Goal: Find specific page/section: Find specific page/section

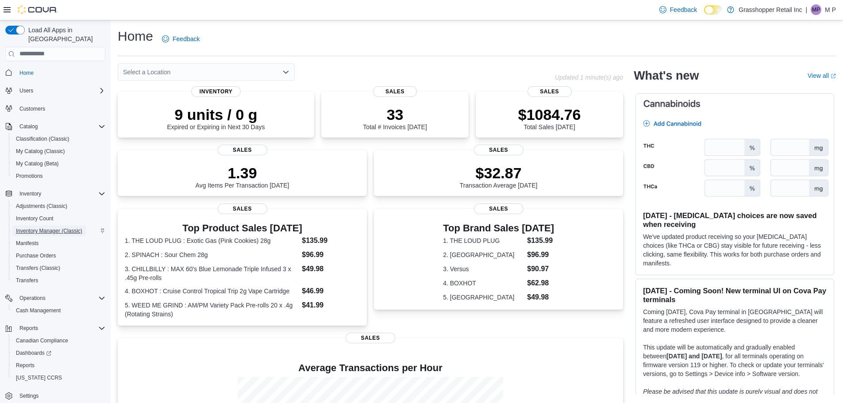
click at [49, 228] on span "Inventory Manager (Classic)" at bounding box center [49, 231] width 66 height 7
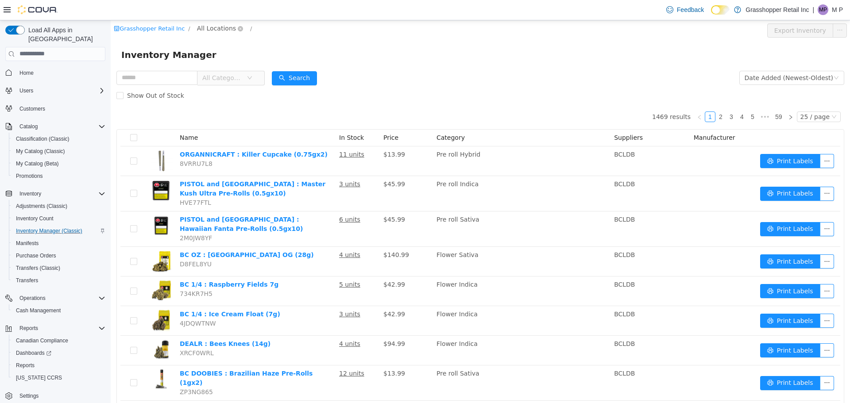
click at [207, 27] on span "All Locations" at bounding box center [216, 28] width 39 height 10
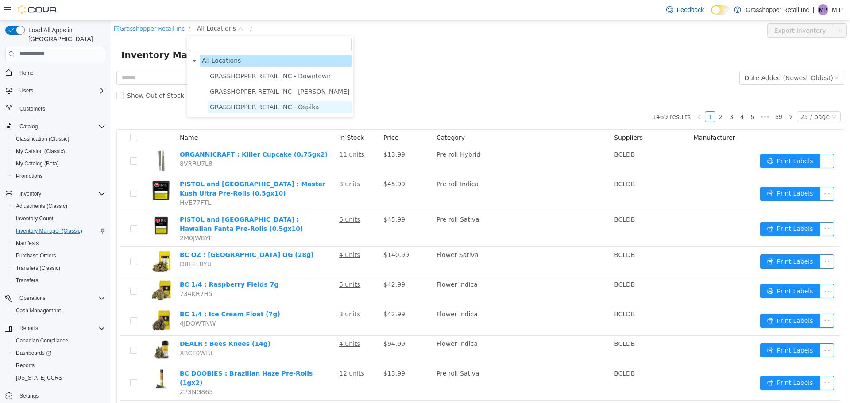
click at [247, 105] on span "GRASSHOPPER RETAIL INC - Ospika" at bounding box center [264, 106] width 109 height 7
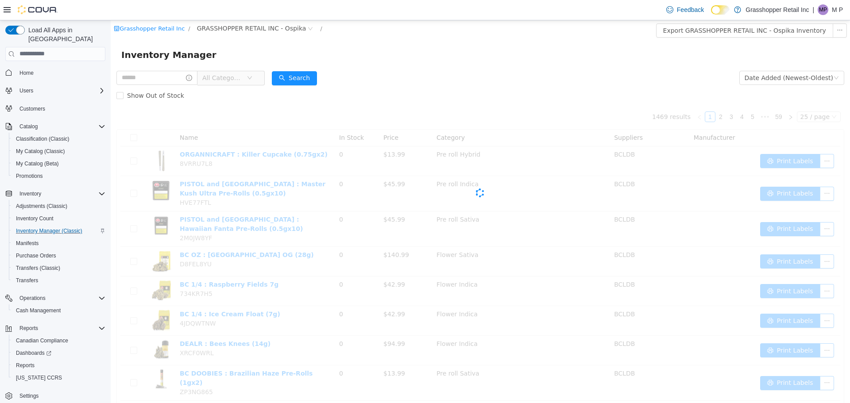
click at [142, 79] on input "text" at bounding box center [156, 77] width 81 height 14
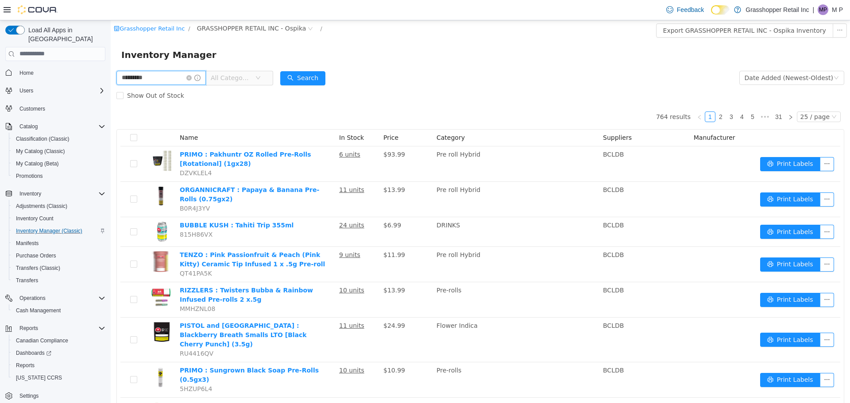
type input "*********"
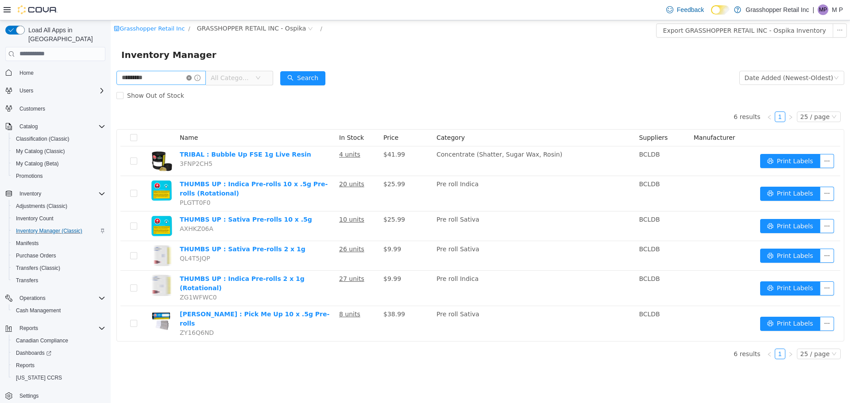
click at [192, 77] on icon "icon: close-circle" at bounding box center [188, 77] width 5 height 5
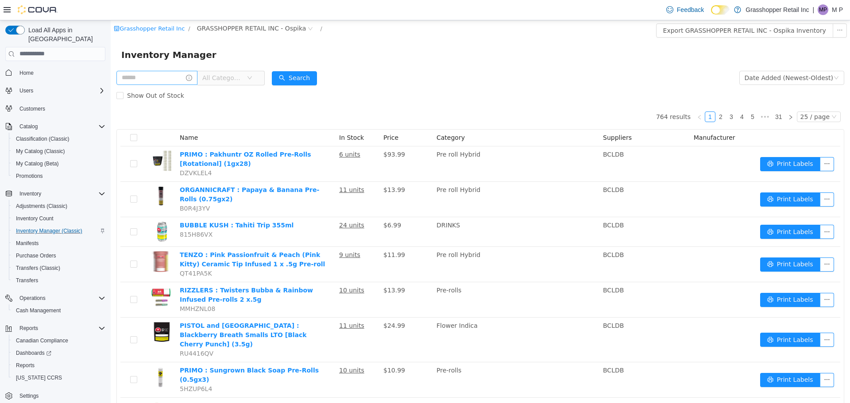
click at [252, 80] on icon "icon: down" at bounding box center [249, 77] width 5 height 5
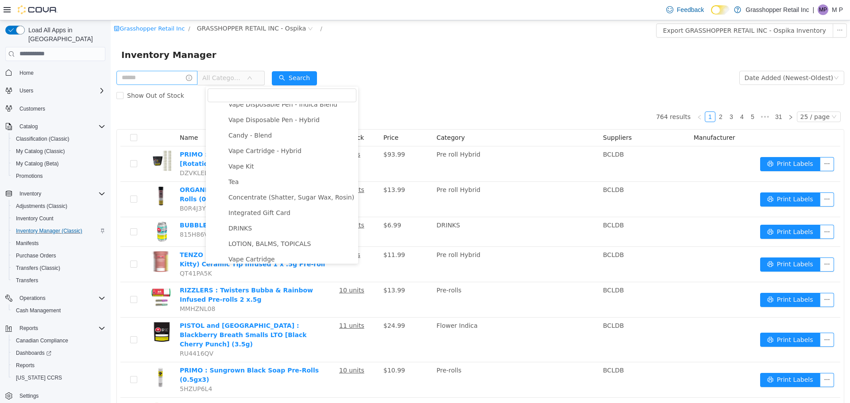
scroll to position [675, 0]
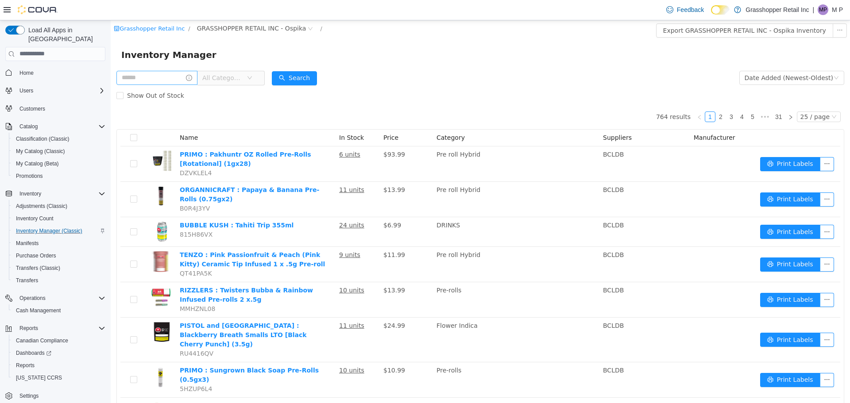
click at [485, 65] on div "Inventory Manager" at bounding box center [480, 54] width 739 height 28
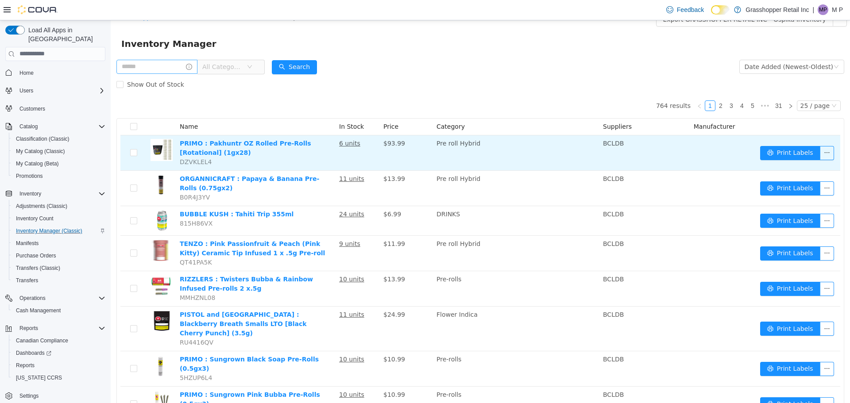
scroll to position [0, 0]
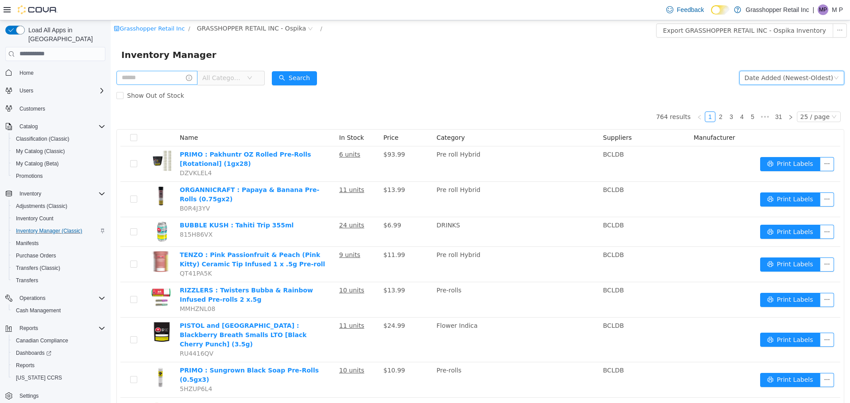
click at [774, 84] on div "Date Added (Newest-Oldest)" at bounding box center [789, 77] width 89 height 13
click at [589, 77] on form "All Categories Date Added (Newest-Oldest) Search Show Out of Stock" at bounding box center [480, 86] width 728 height 35
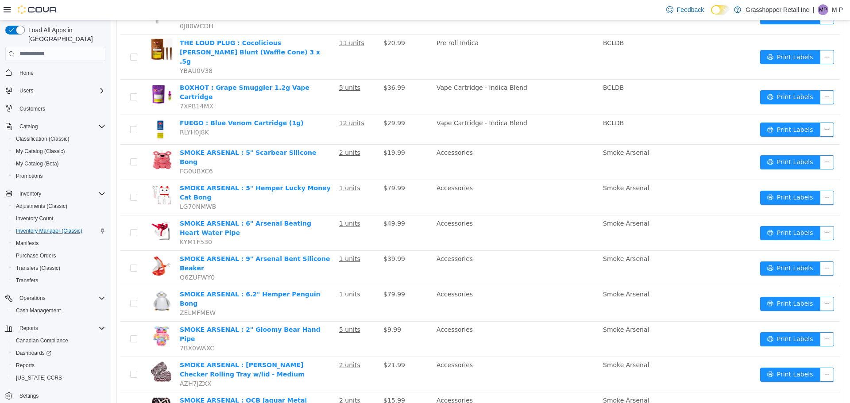
scroll to position [562, 0]
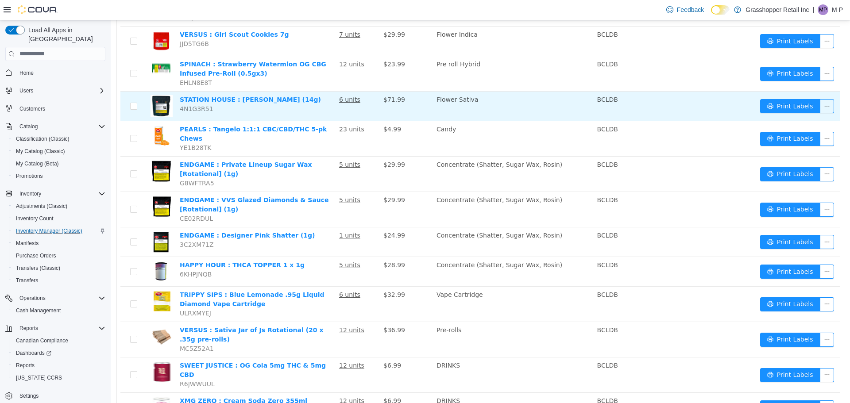
scroll to position [562, 0]
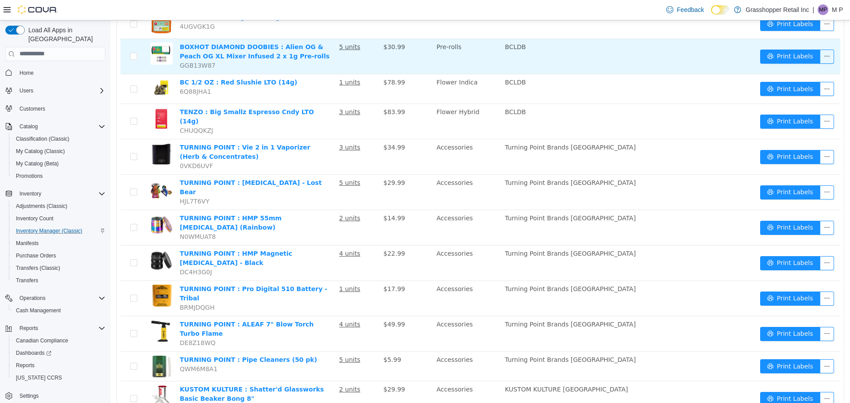
scroll to position [252, 0]
